Goal: Find specific page/section: Find specific page/section

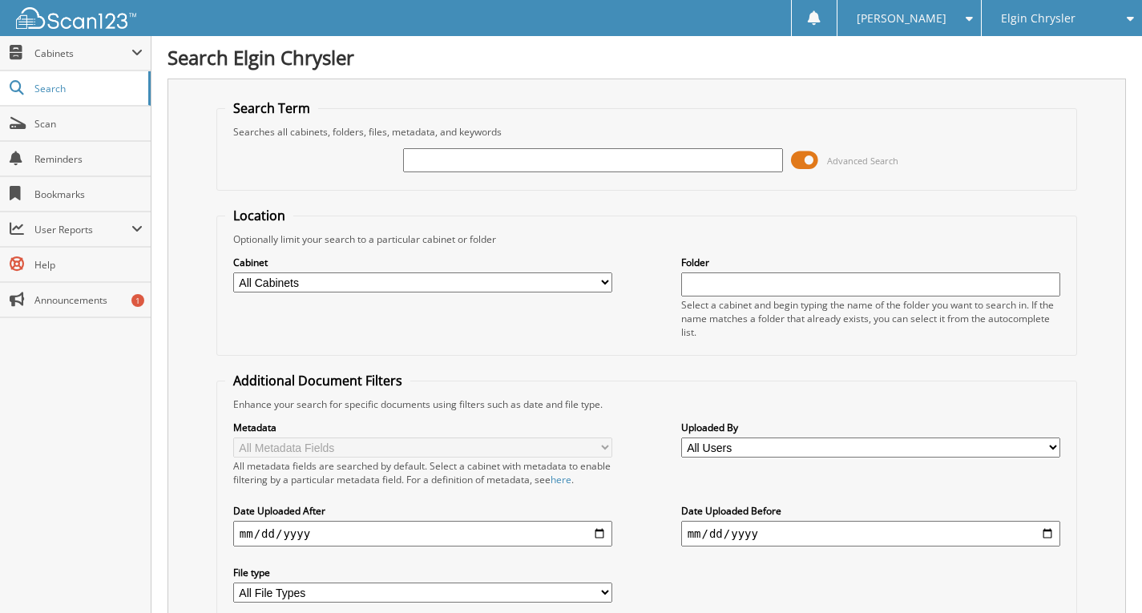
click at [808, 163] on span at bounding box center [804, 160] width 27 height 24
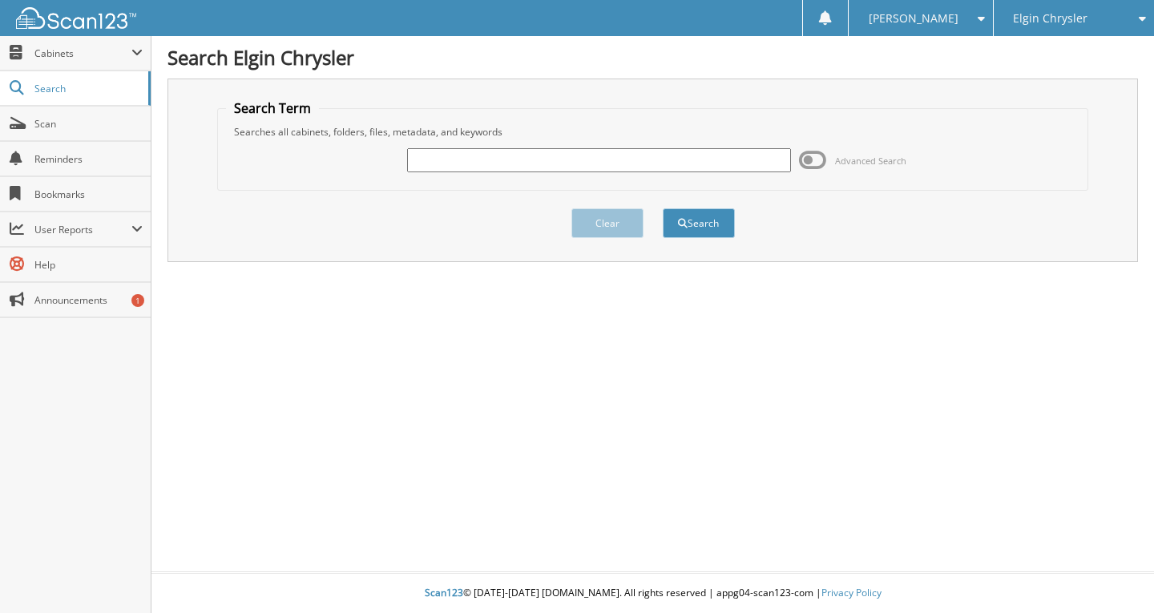
click at [692, 169] on input "text" at bounding box center [599, 160] width 385 height 24
type input "f"
type input "F14162A"
click at [663, 208] on button "Search" at bounding box center [699, 223] width 72 height 30
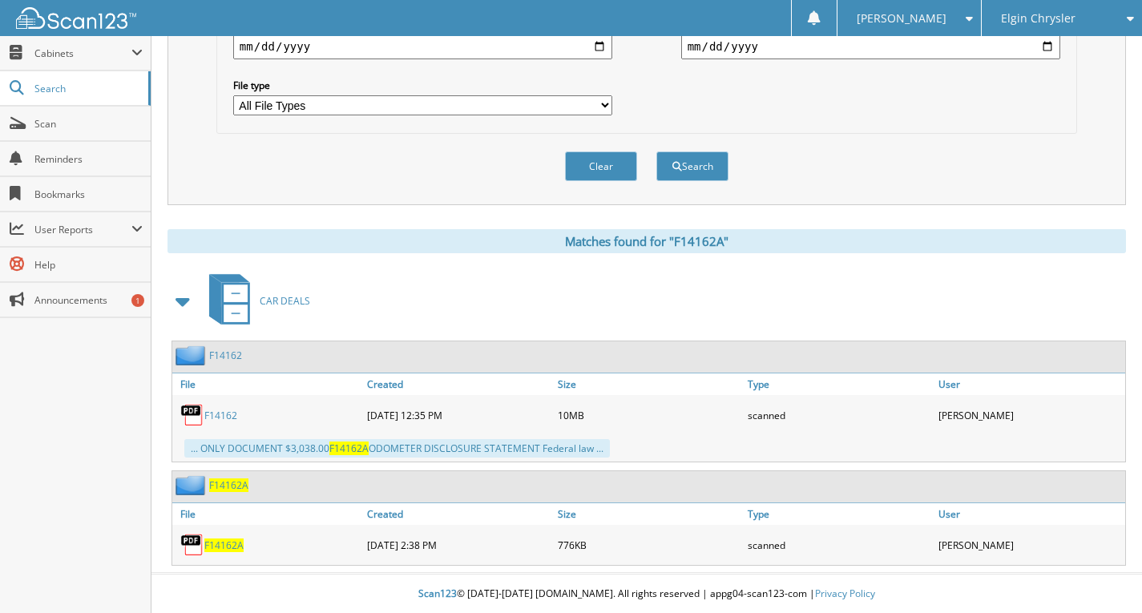
scroll to position [489, 0]
click at [230, 414] on link "F14162" at bounding box center [220, 415] width 33 height 14
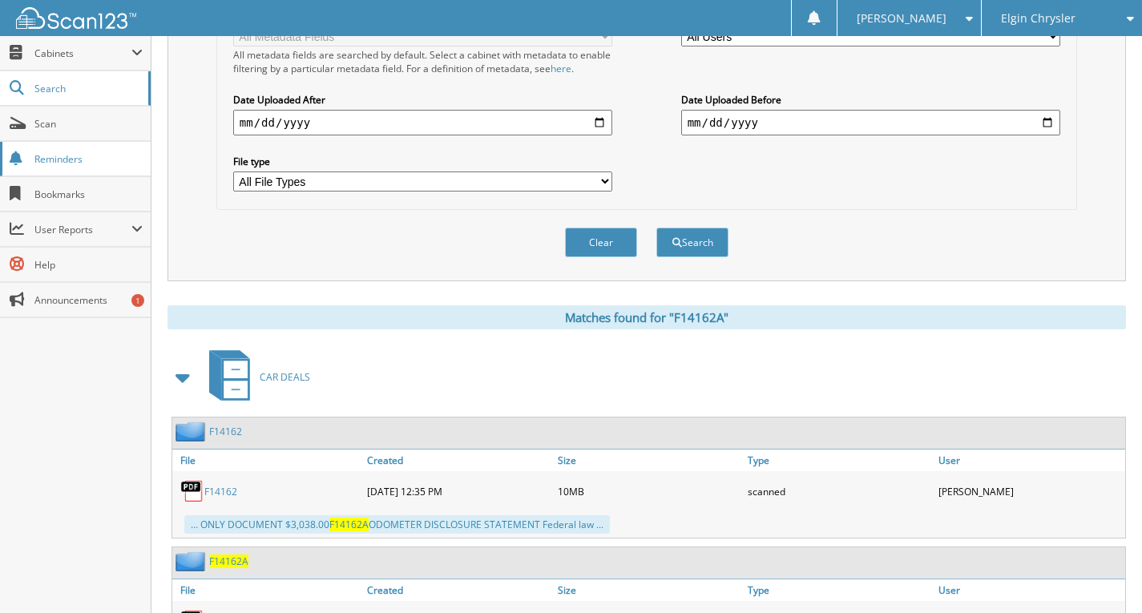
scroll to position [409, 0]
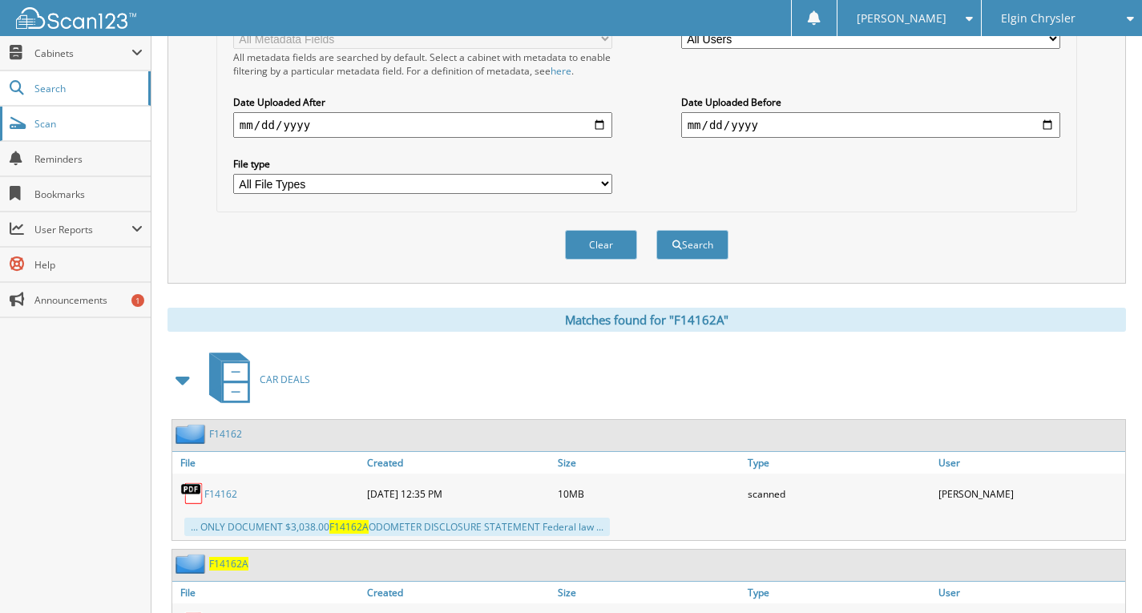
click at [91, 123] on span "Scan" at bounding box center [88, 124] width 108 height 14
